Goal: Find specific page/section: Find specific page/section

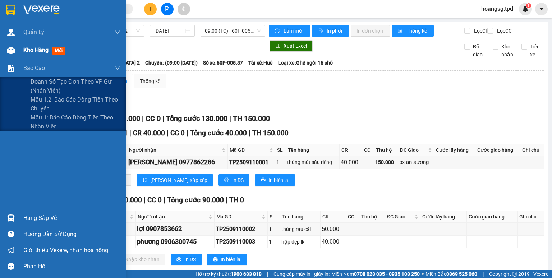
scroll to position [20, 0]
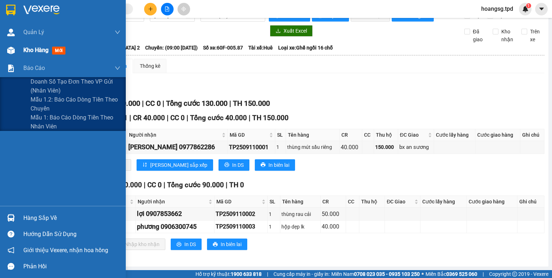
click at [10, 52] on img at bounding box center [11, 51] width 8 height 8
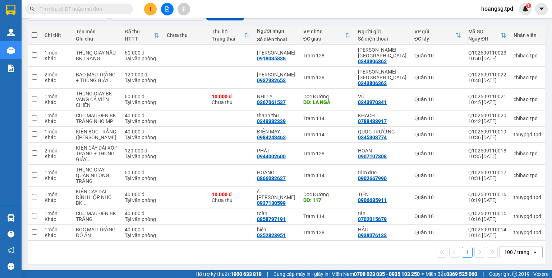
scroll to position [85, 0]
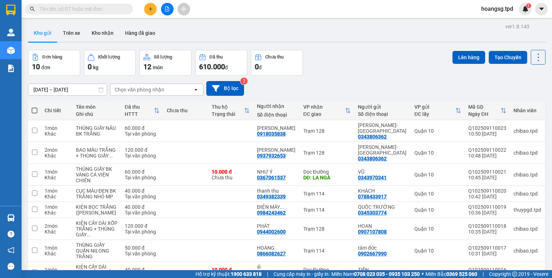
click at [224, 35] on div "Kho gửi Trên xe Kho nhận Hàng đã giao" at bounding box center [286, 33] width 517 height 19
